Goal: Task Accomplishment & Management: Use online tool/utility

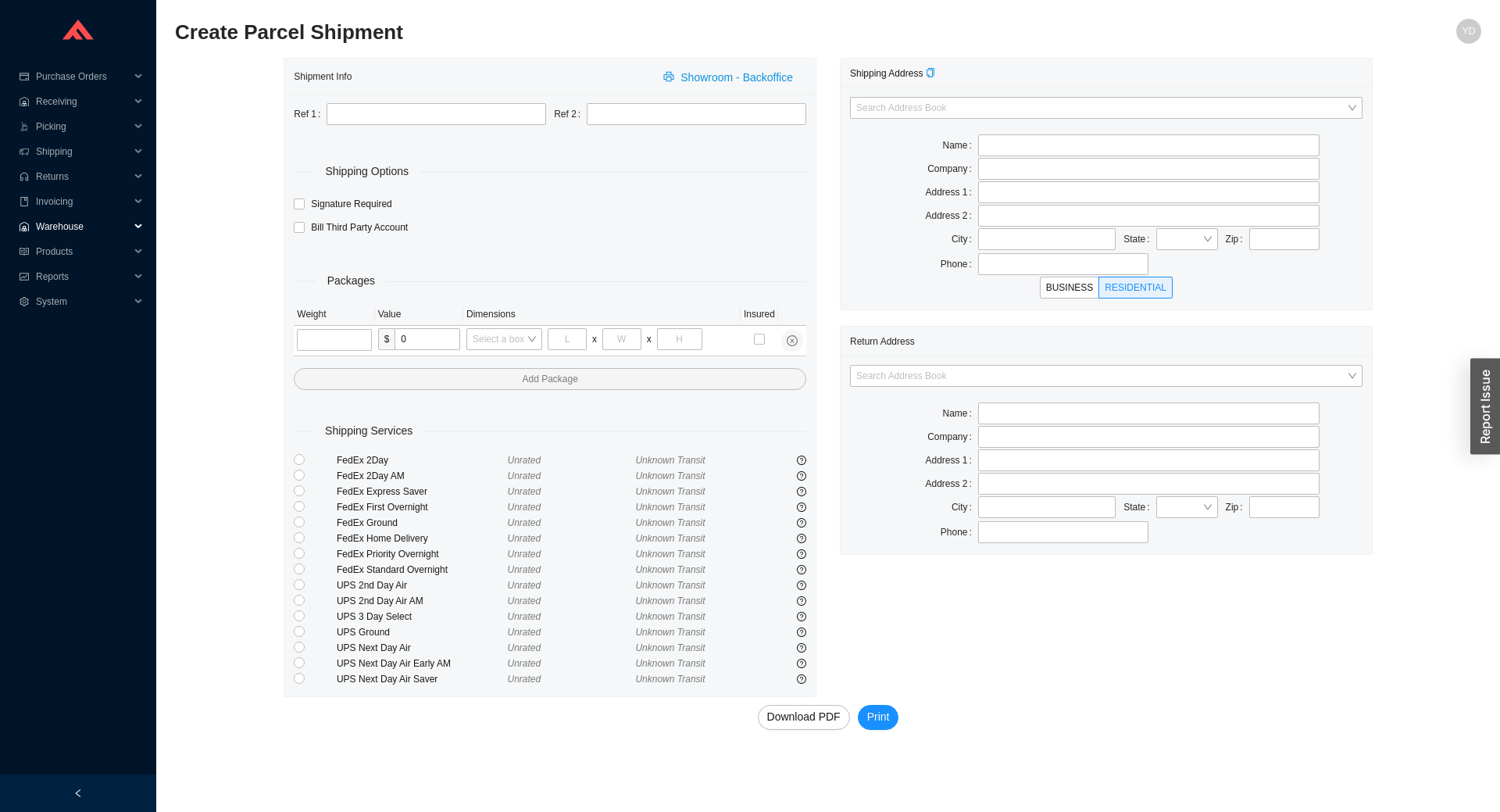
click at [73, 217] on span "Warehouse" at bounding box center [82, 227] width 94 height 25
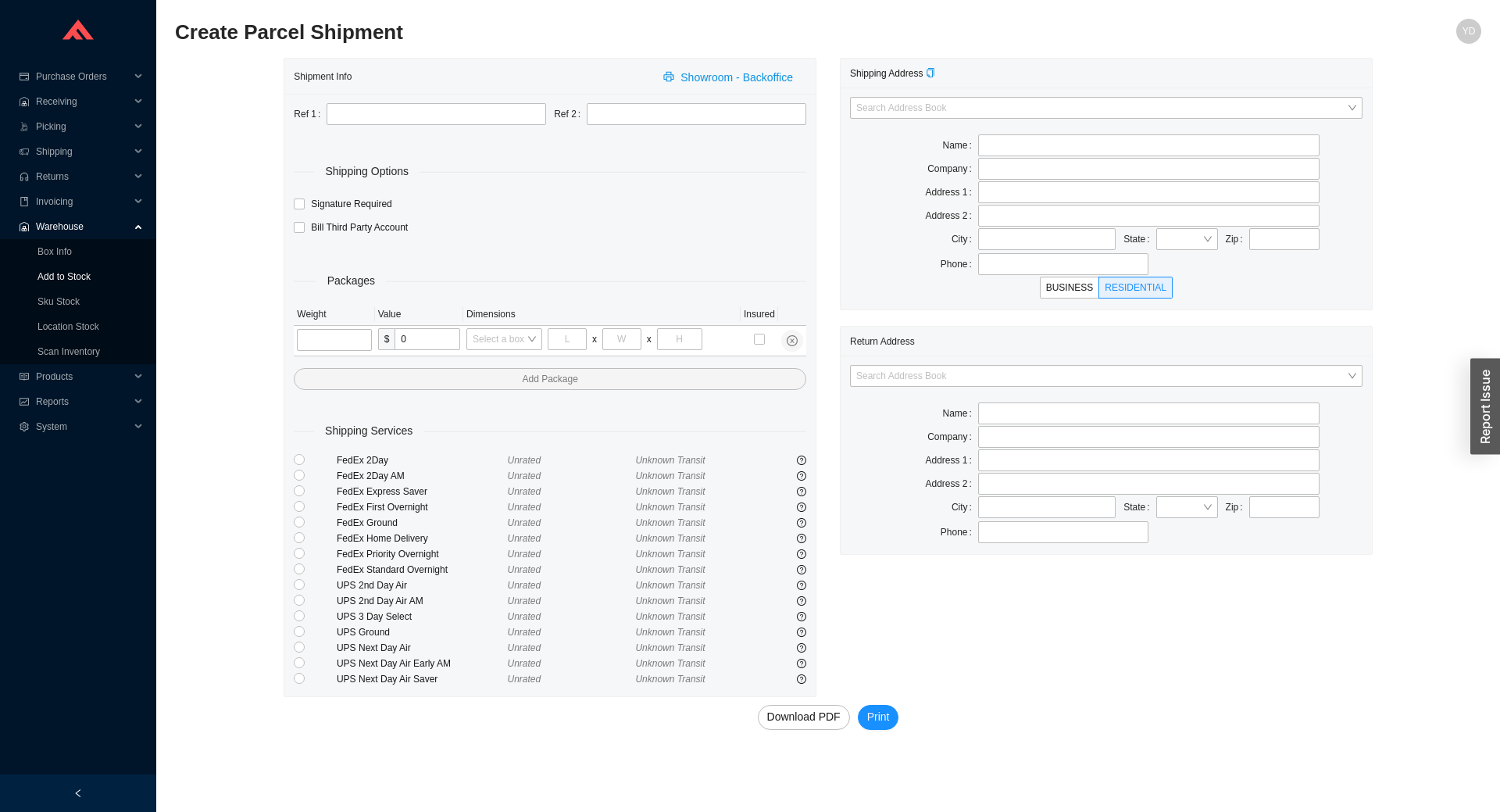
click at [86, 276] on link "Add to Stock" at bounding box center [64, 277] width 53 height 11
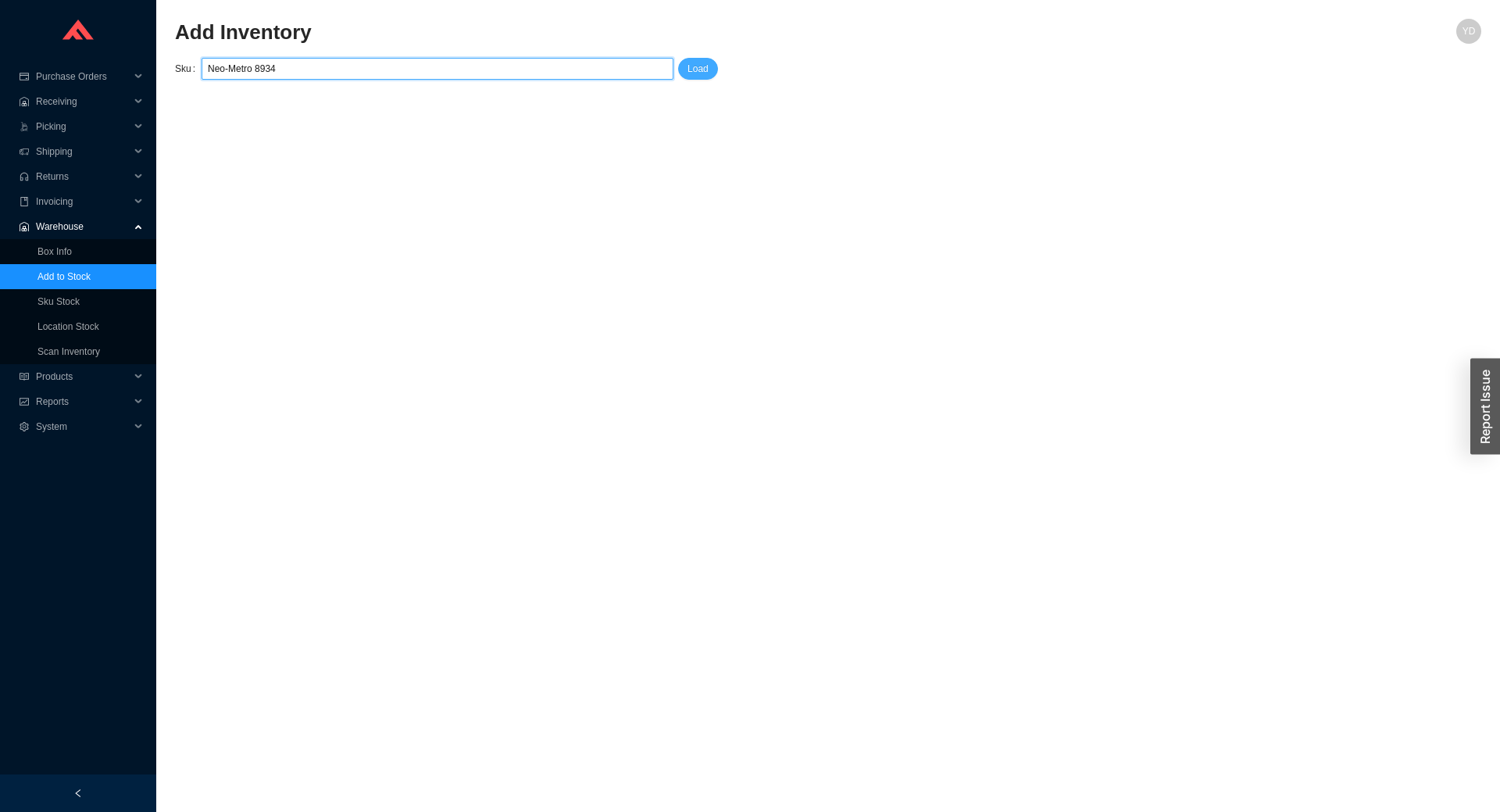
type input "Neo-Metro 8934"
click at [693, 71] on span "Load" at bounding box center [699, 68] width 21 height 15
click at [519, 71] on input "Neo-Metro 8934" at bounding box center [437, 68] width 459 height 21
click at [254, 71] on input "Neo-Metro 8934" at bounding box center [437, 68] width 459 height 21
click at [322, 70] on input "8934" at bounding box center [437, 68] width 459 height 21
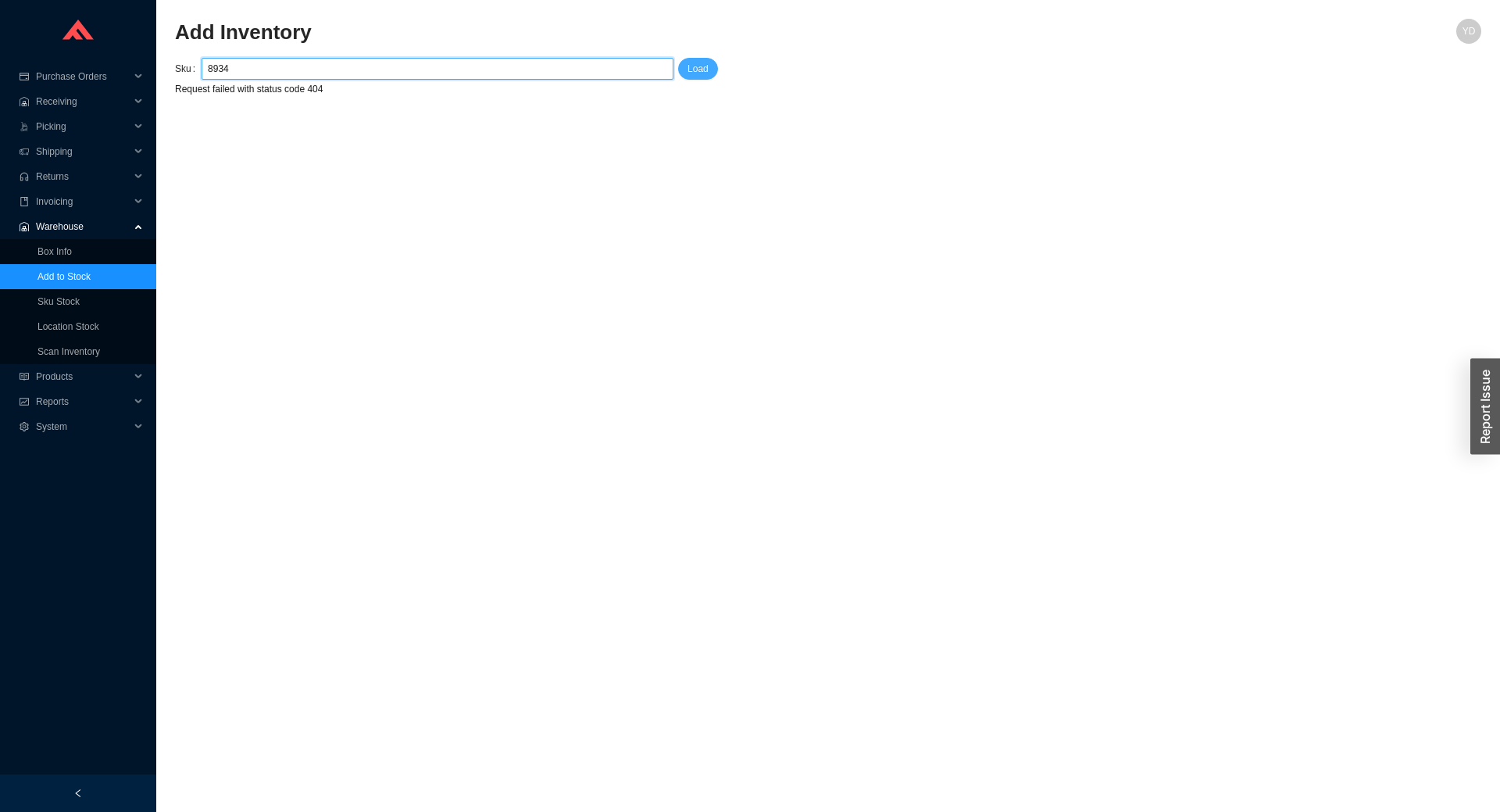
type input "8934"
click at [686, 69] on button "Load" at bounding box center [698, 69] width 40 height 21
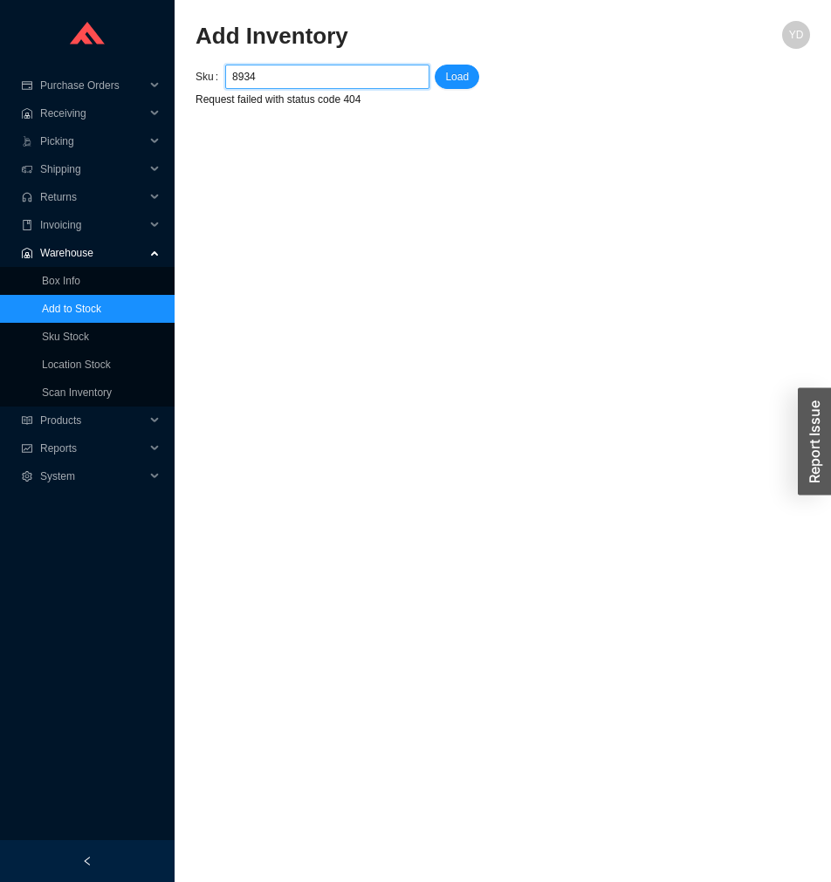
click at [232, 76] on input "8934" at bounding box center [327, 76] width 190 height 23
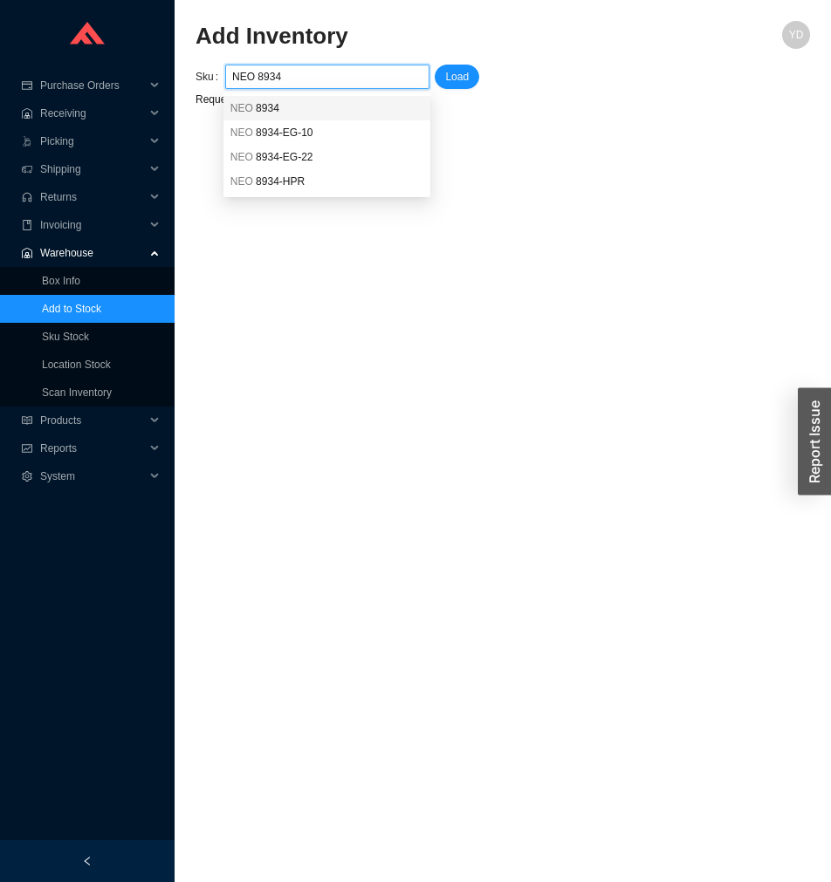
click at [266, 108] on span "8934" at bounding box center [268, 108] width 24 height 12
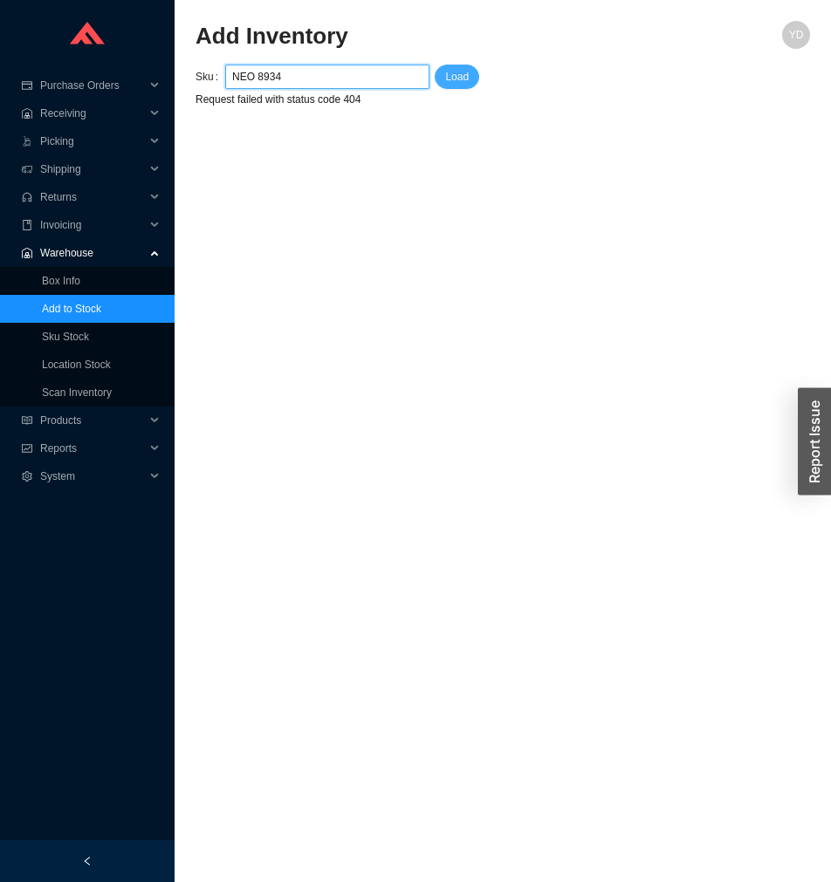
type input "NEO 8934"
click at [461, 81] on span "Load" at bounding box center [457, 76] width 24 height 17
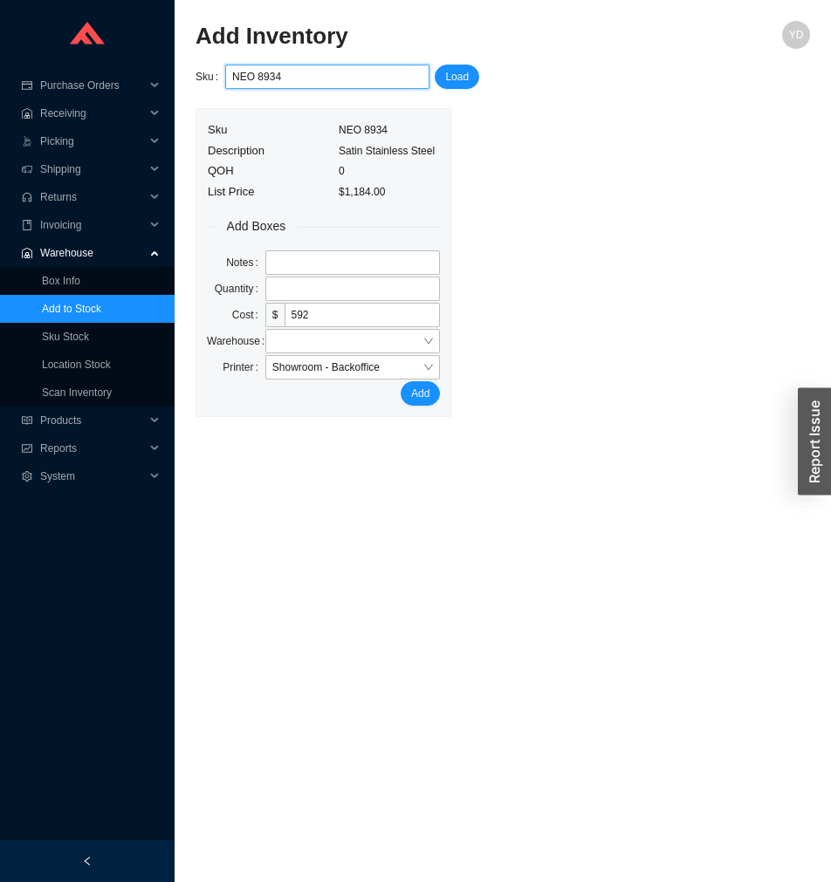
click at [293, 82] on input "NEO 8934" at bounding box center [327, 76] width 190 height 23
drag, startPoint x: 293, startPoint y: 61, endPoint x: 294, endPoint y: 72, distance: 10.5
click at [293, 65] on section "Add Inventory YD Sku NEO 8934-off Load Sku NEO 8934 Description Satin Stainless…" at bounding box center [502, 219] width 614 height 396
click at [294, 72] on input "NEO 8934-off" at bounding box center [327, 76] width 190 height 23
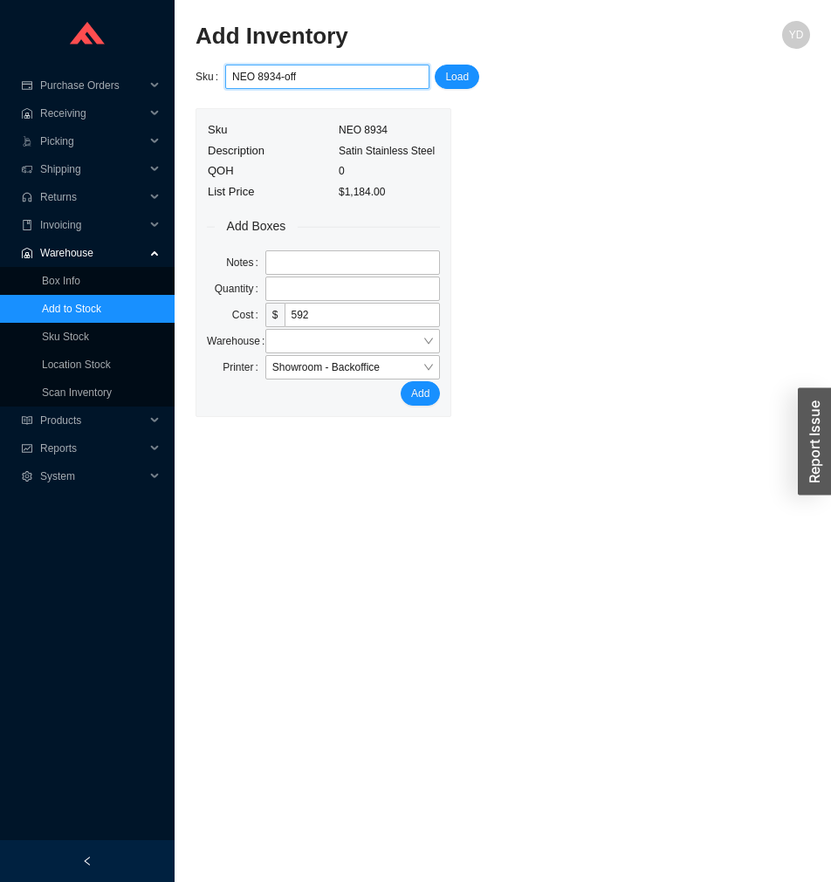
click at [294, 72] on input "NEO 8934-off" at bounding box center [327, 76] width 190 height 23
paste input "OFF DISPLAY"
click at [345, 110] on div "NEO 8934-OFF DISPLAY" at bounding box center [326, 108] width 193 height 16
type input "NEO 8934-OFF DISPLAY"
click at [456, 84] on span "Load" at bounding box center [457, 76] width 24 height 17
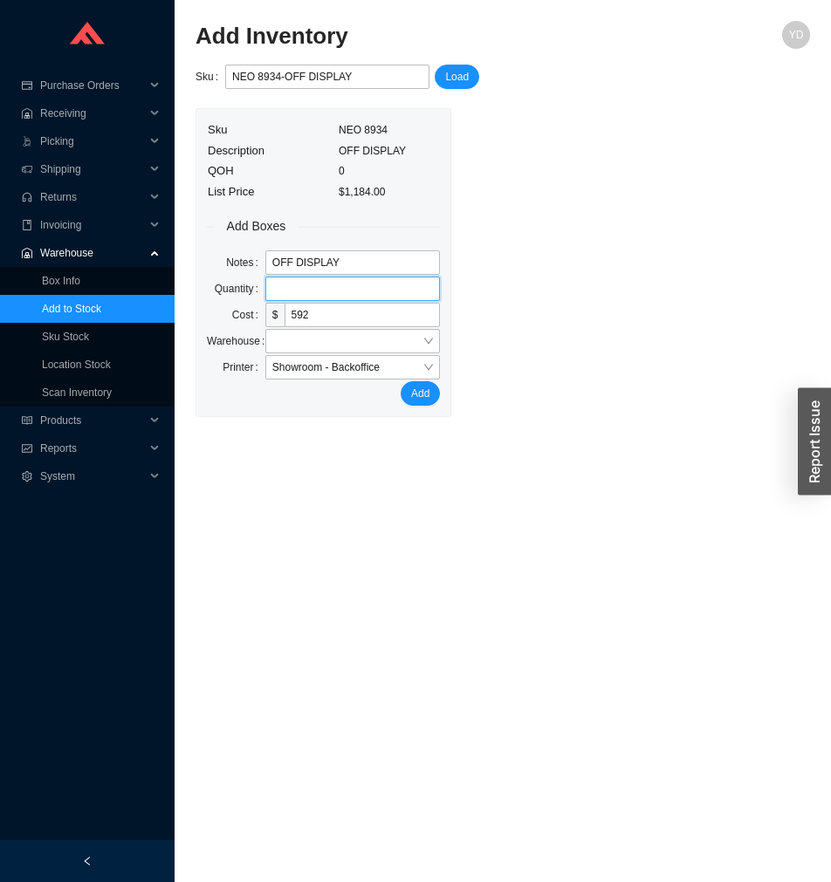
click at [319, 298] on input "tel" at bounding box center [352, 289] width 175 height 24
type input "1"
click at [416, 394] on span "Add" at bounding box center [420, 393] width 18 height 17
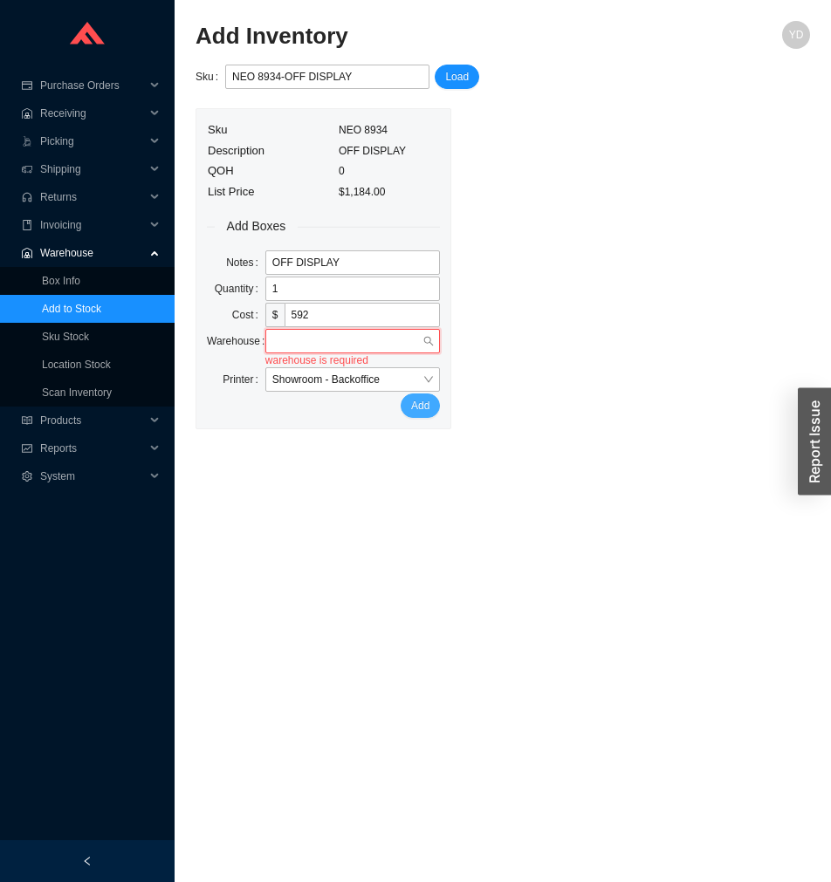
click at [353, 336] on span at bounding box center [352, 341] width 161 height 23
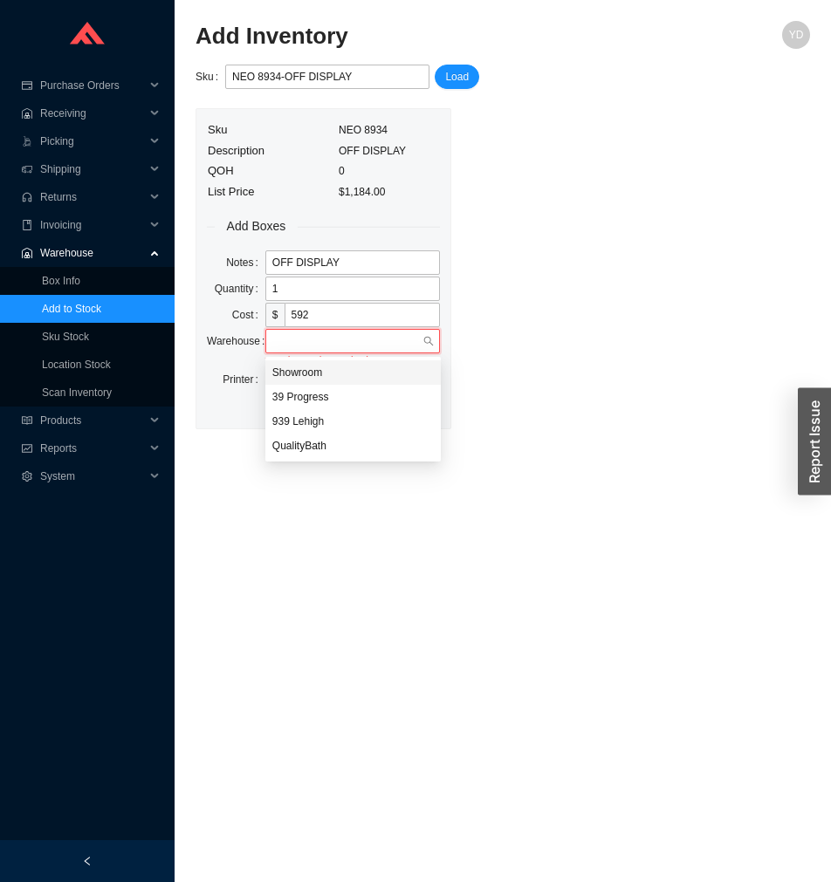
click at [339, 380] on div "Showroom" at bounding box center [352, 373] width 161 height 16
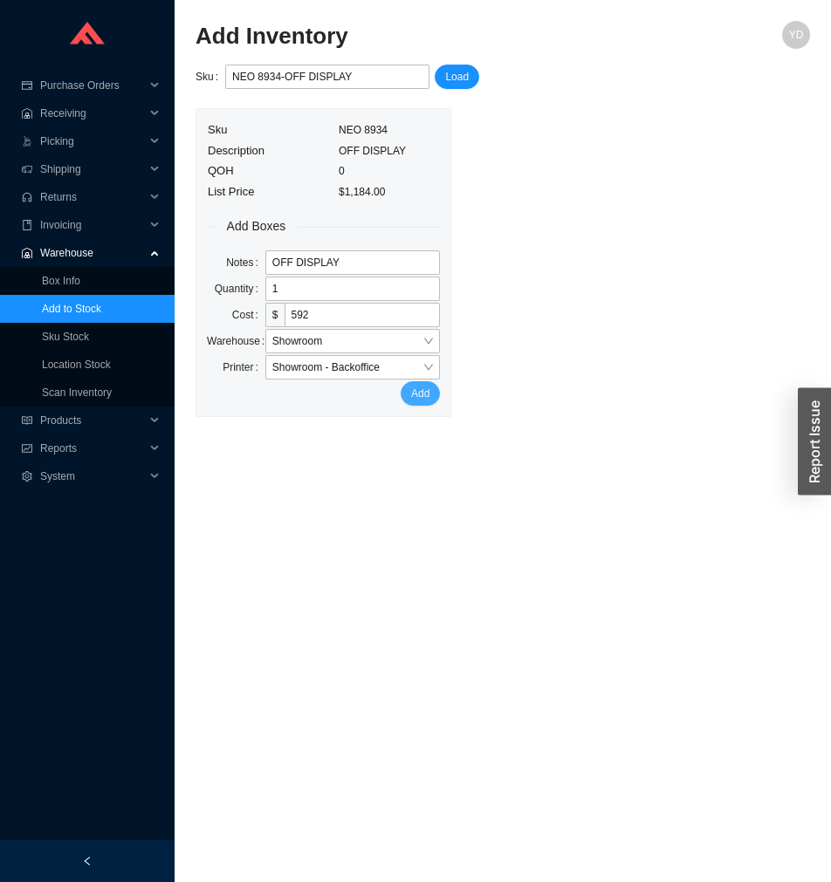
click at [429, 401] on span "Add" at bounding box center [420, 393] width 18 height 17
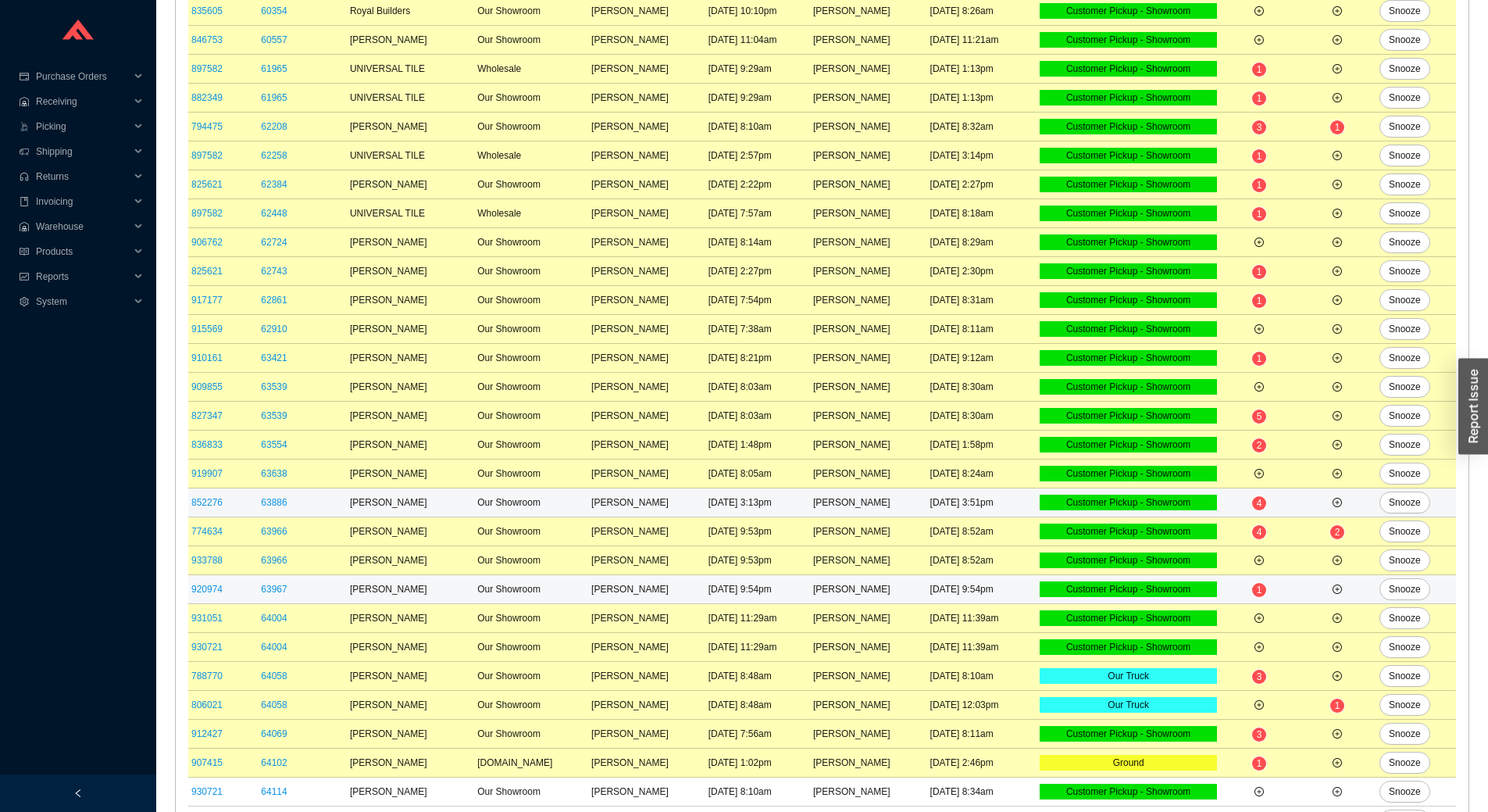
scroll to position [372, 0]
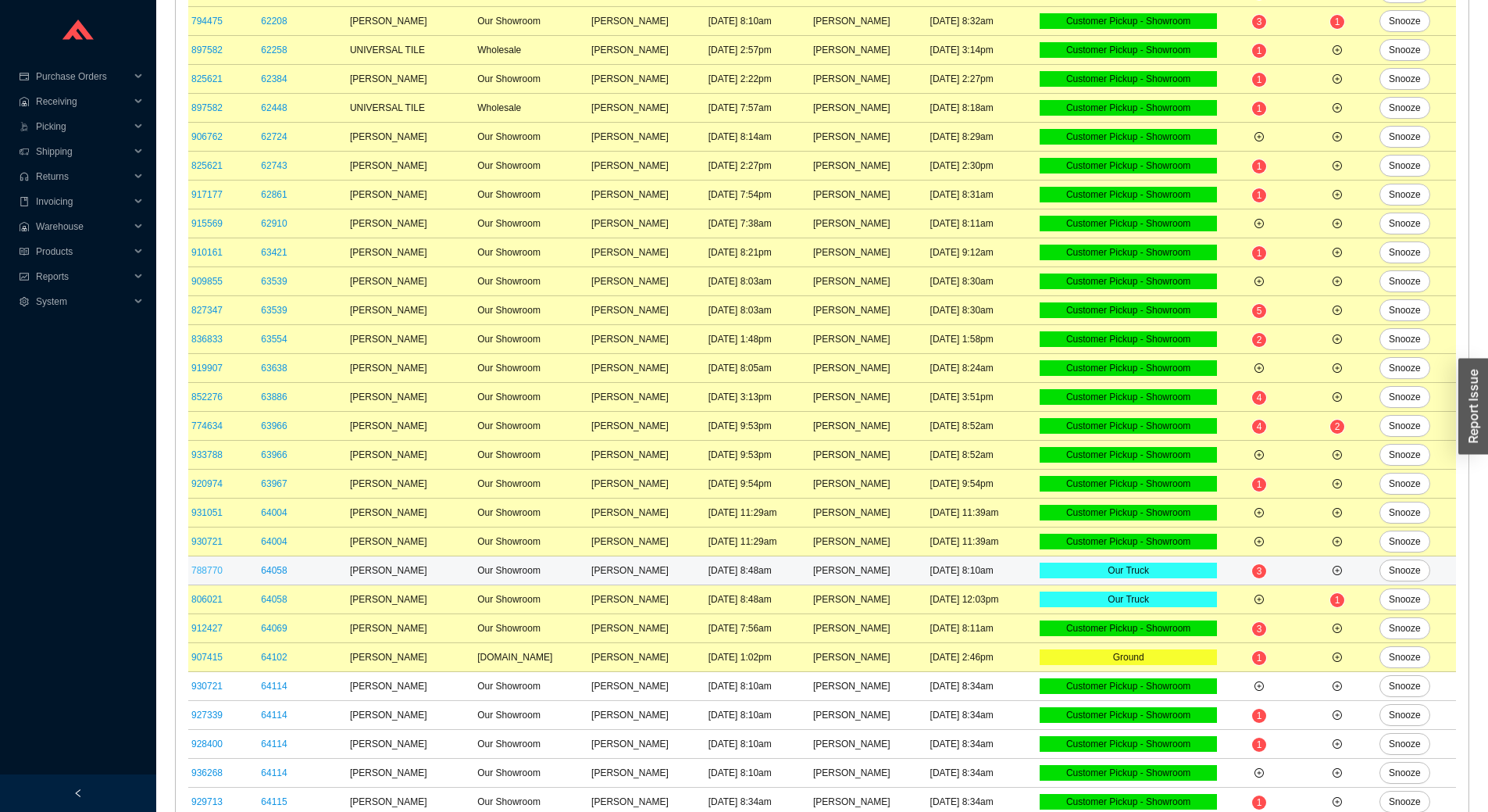
click at [202, 570] on link "788770" at bounding box center [207, 570] width 31 height 11
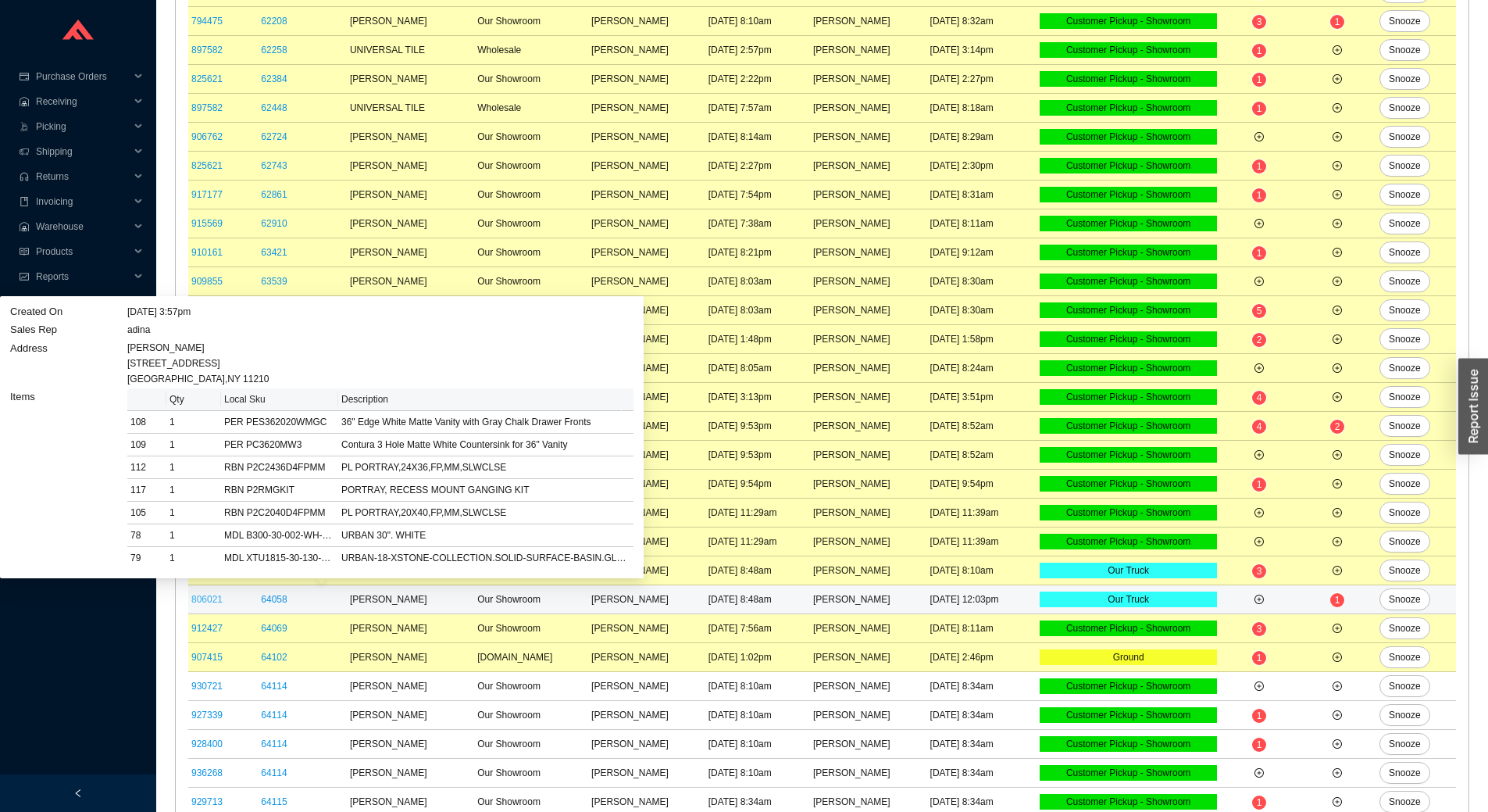
click at [206, 602] on link "806021" at bounding box center [207, 599] width 31 height 11
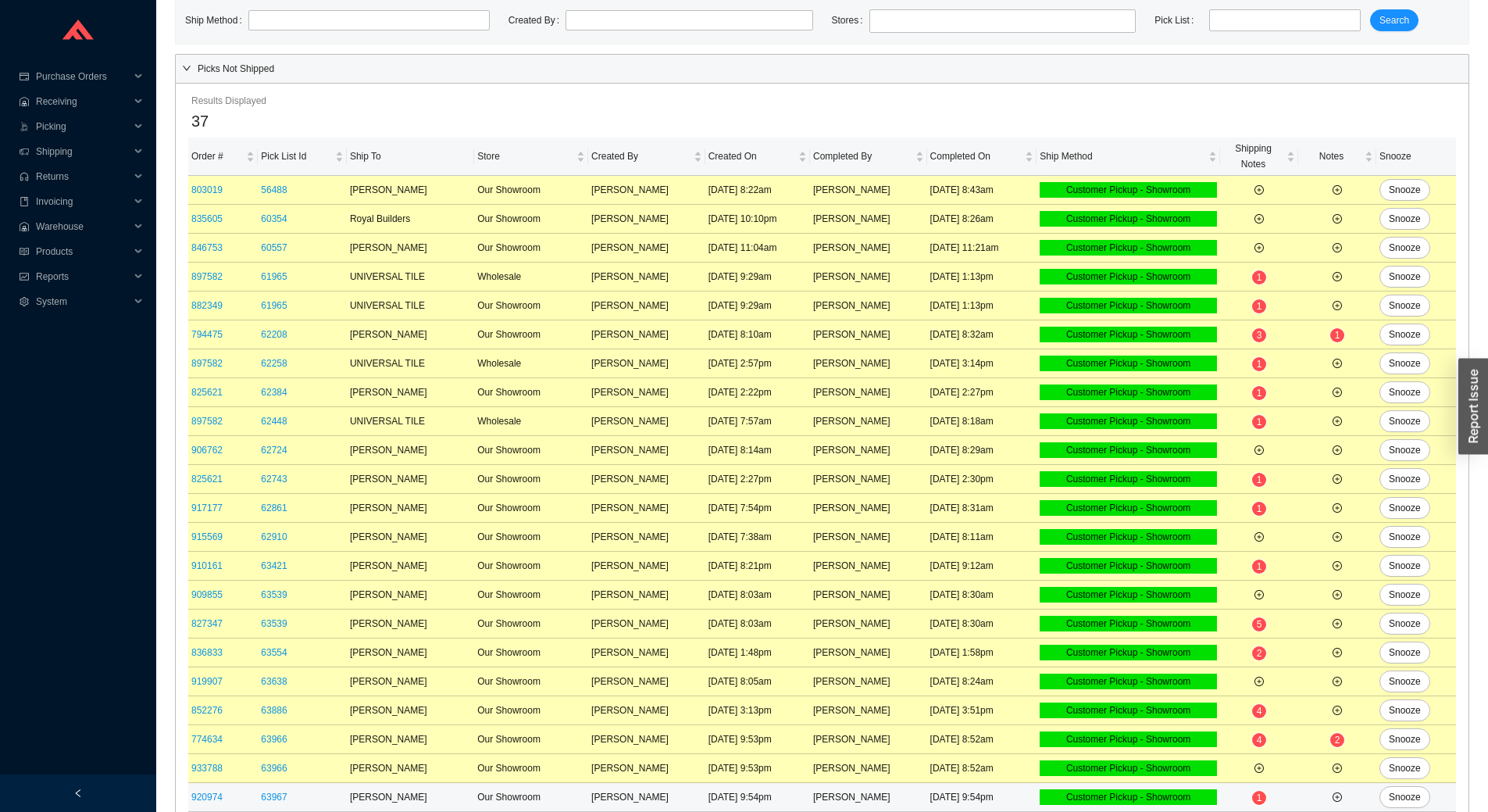
scroll to position [0, 0]
